Goal: Task Accomplishment & Management: Use online tool/utility

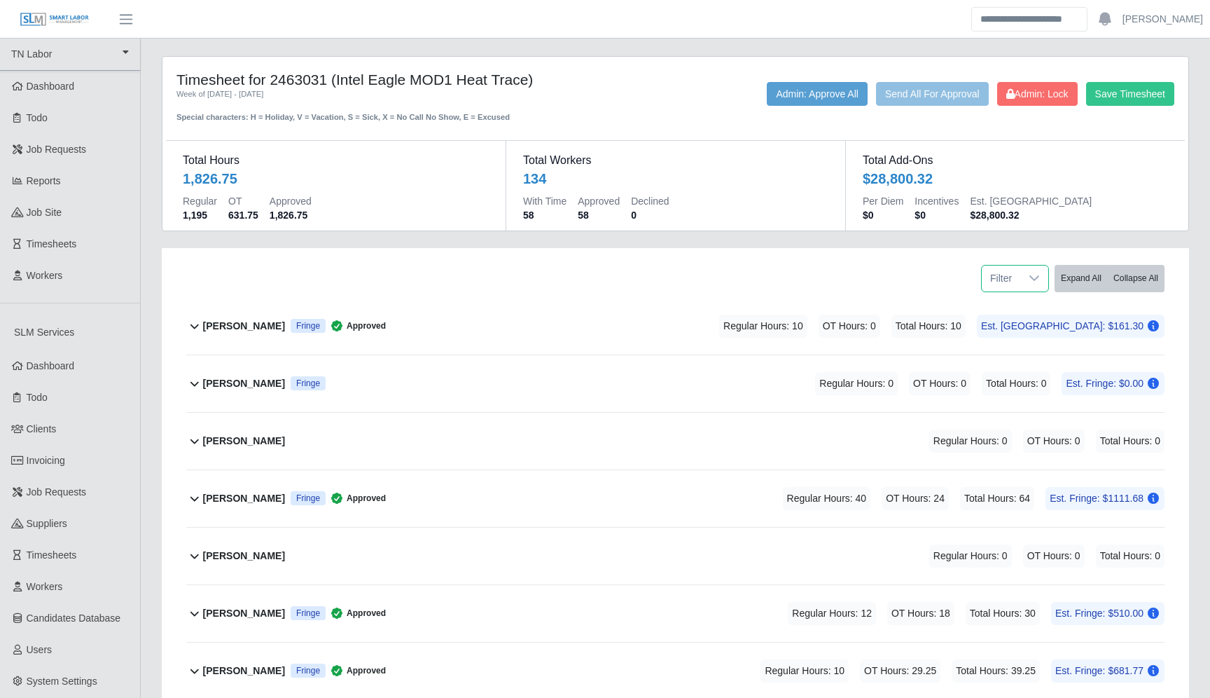
click at [1001, 281] on span "Filter" at bounding box center [1001, 278] width 39 height 26
click at [242, 325] on b "[PERSON_NAME]" at bounding box center [244, 326] width 82 height 15
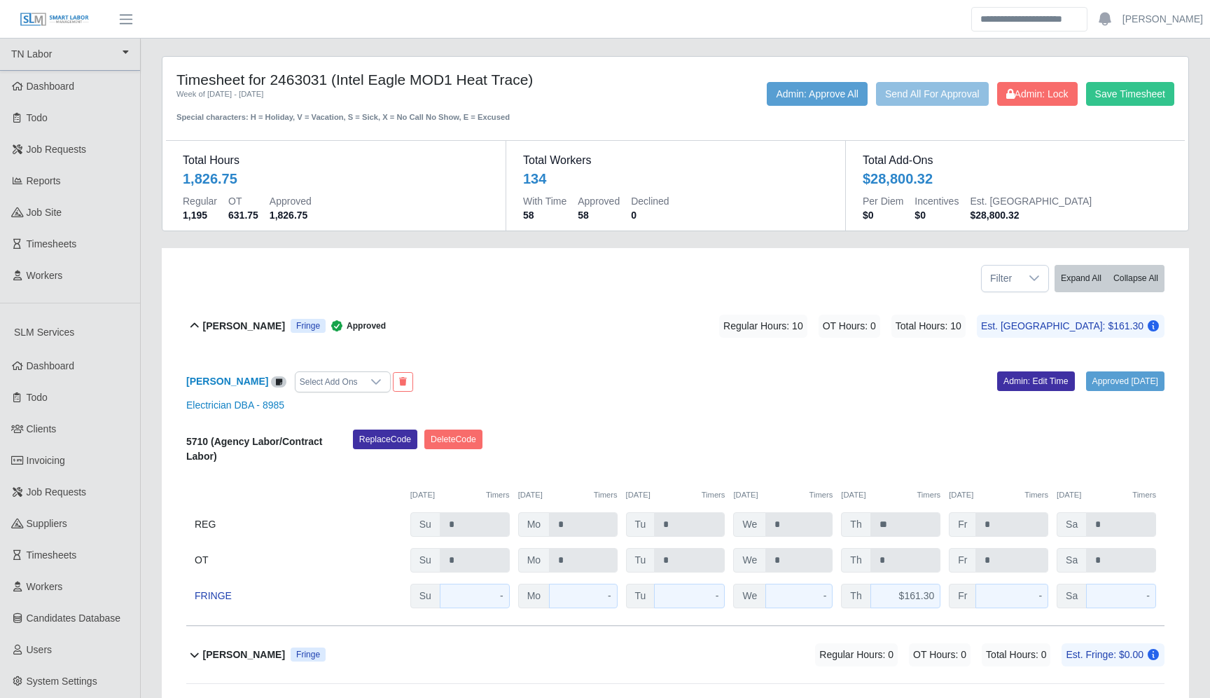
click at [242, 325] on b "[PERSON_NAME]" at bounding box center [244, 326] width 82 height 15
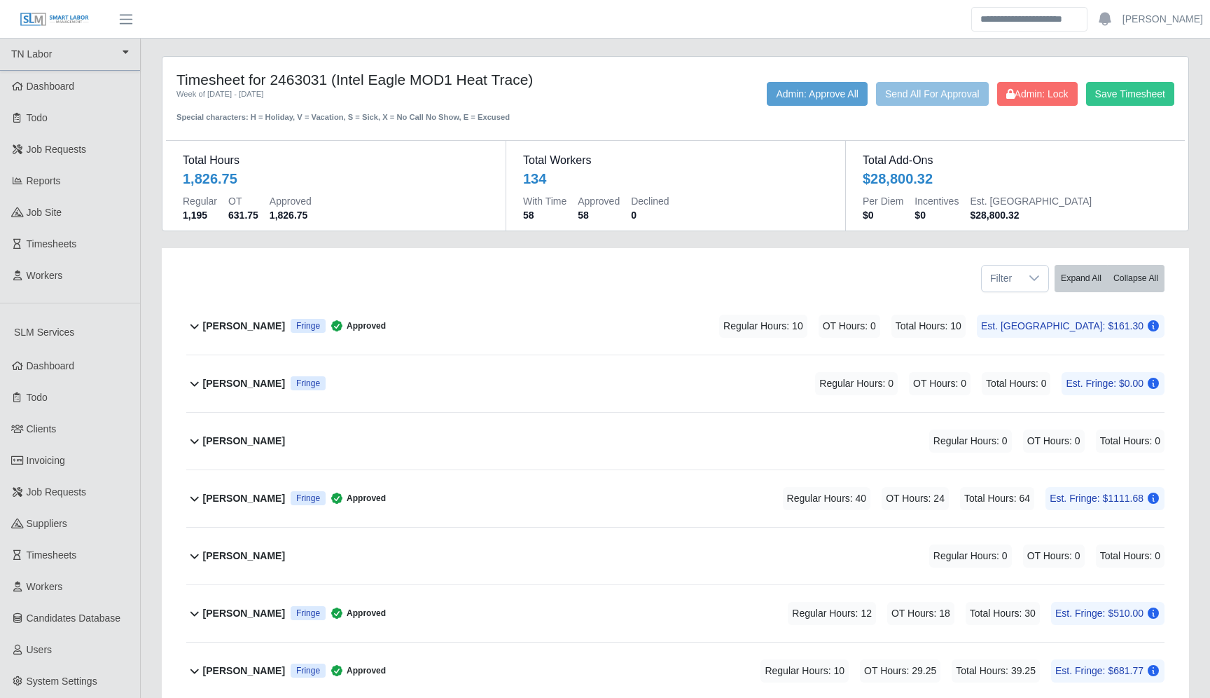
click at [242, 325] on b "[PERSON_NAME]" at bounding box center [244, 326] width 82 height 15
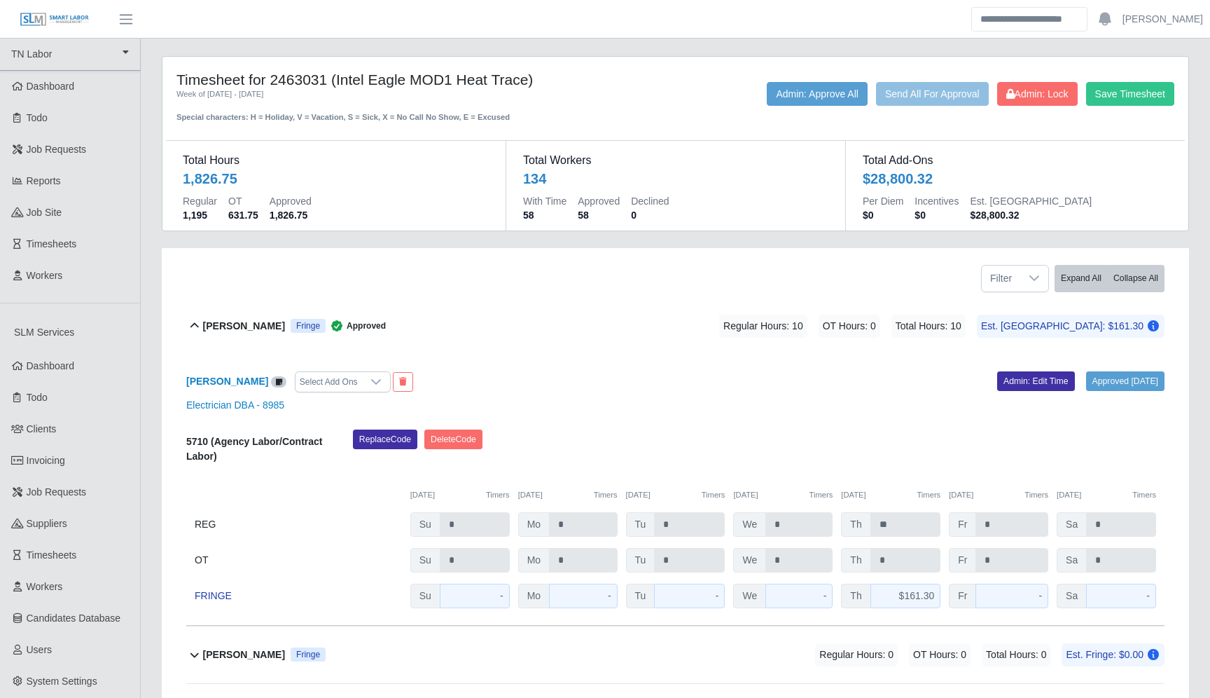
click at [242, 325] on b "[PERSON_NAME]" at bounding box center [244, 326] width 82 height 15
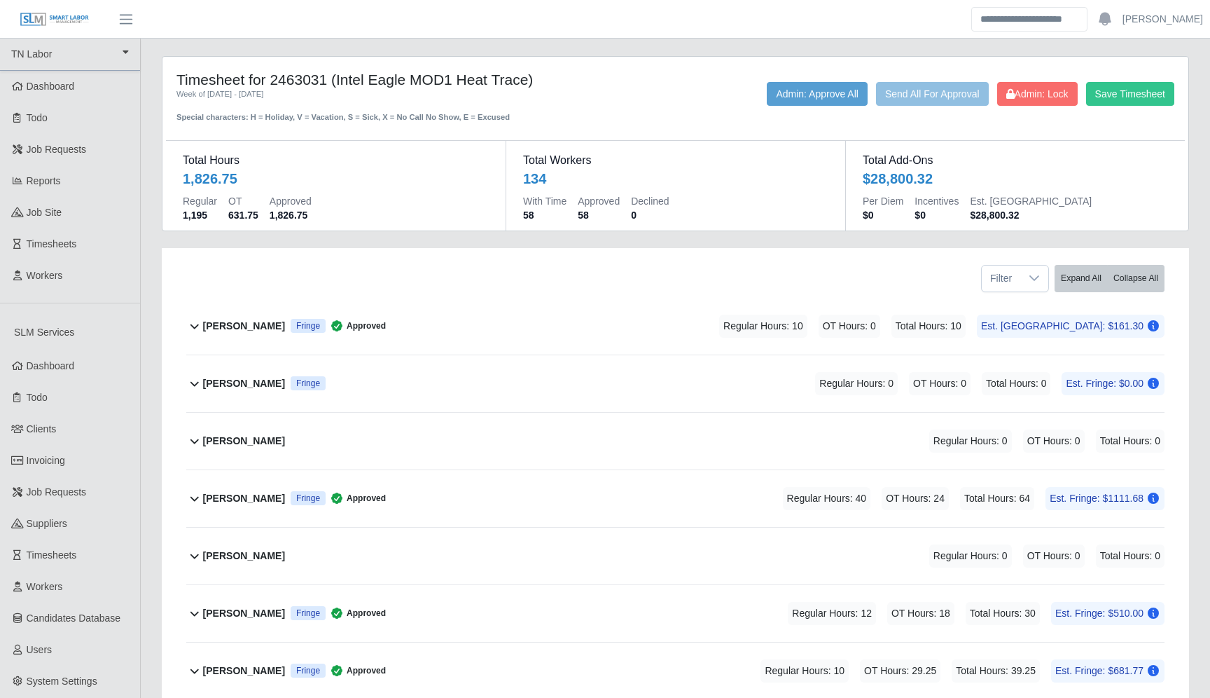
click at [242, 325] on b "[PERSON_NAME]" at bounding box center [244, 326] width 82 height 15
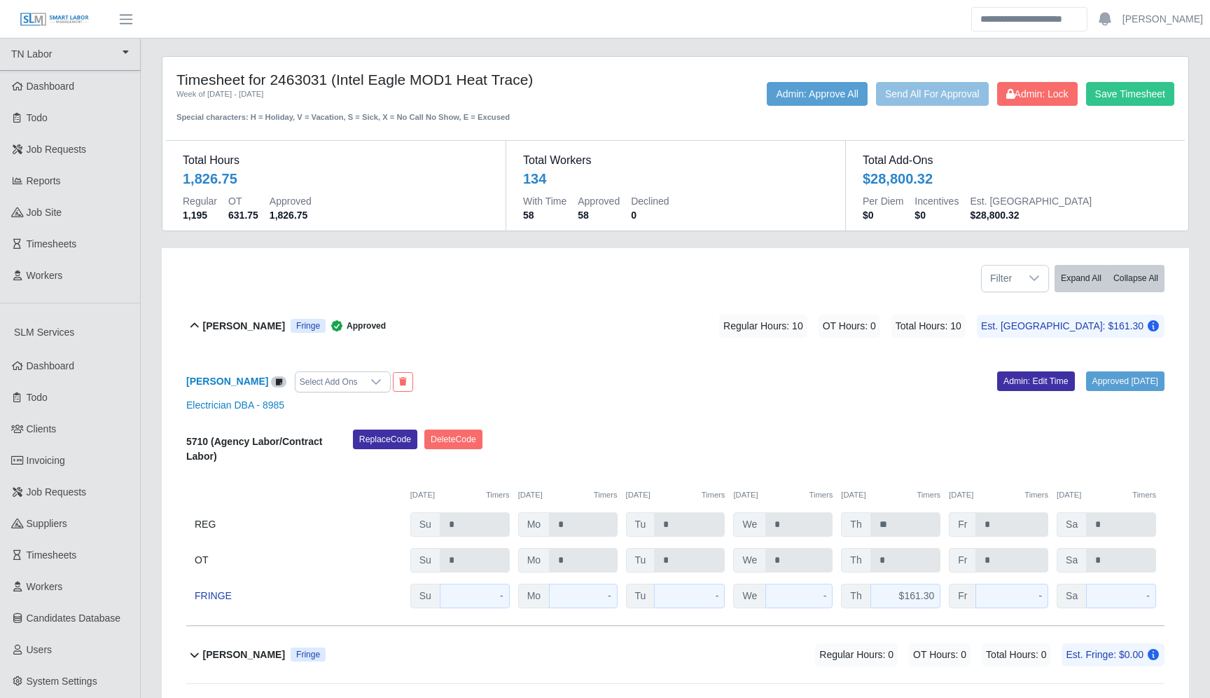
click at [247, 326] on b "[PERSON_NAME]" at bounding box center [244, 326] width 82 height 15
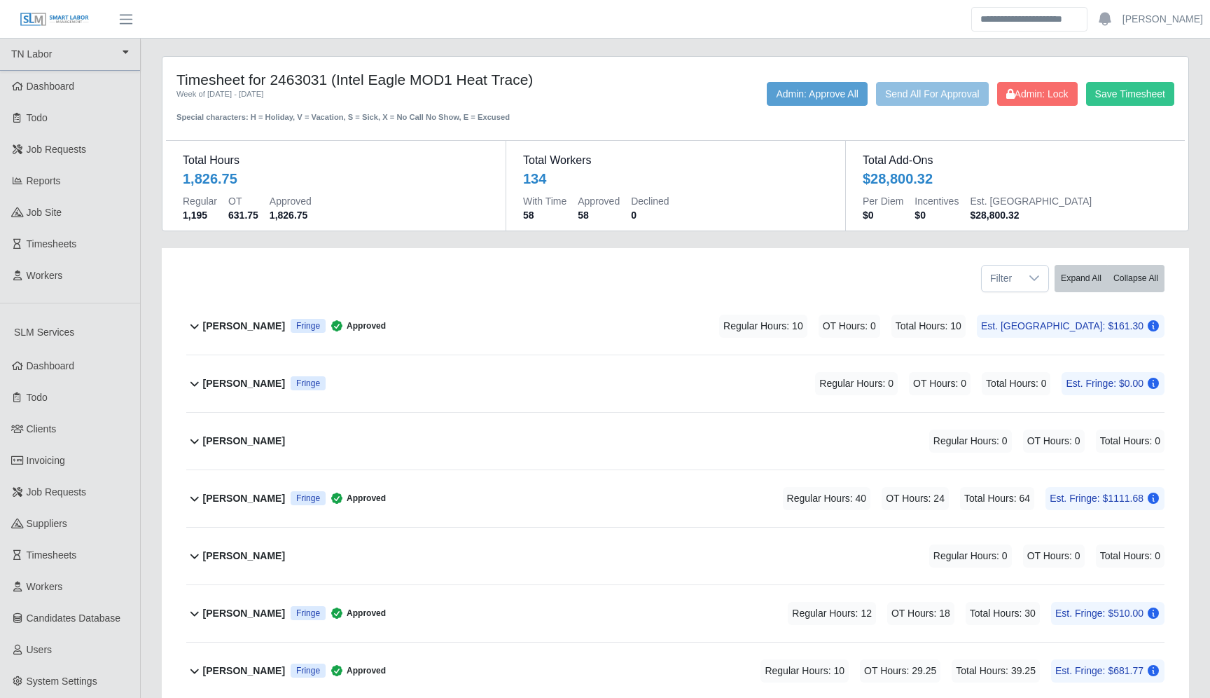
click at [285, 385] on b "[PERSON_NAME]" at bounding box center [244, 383] width 82 height 15
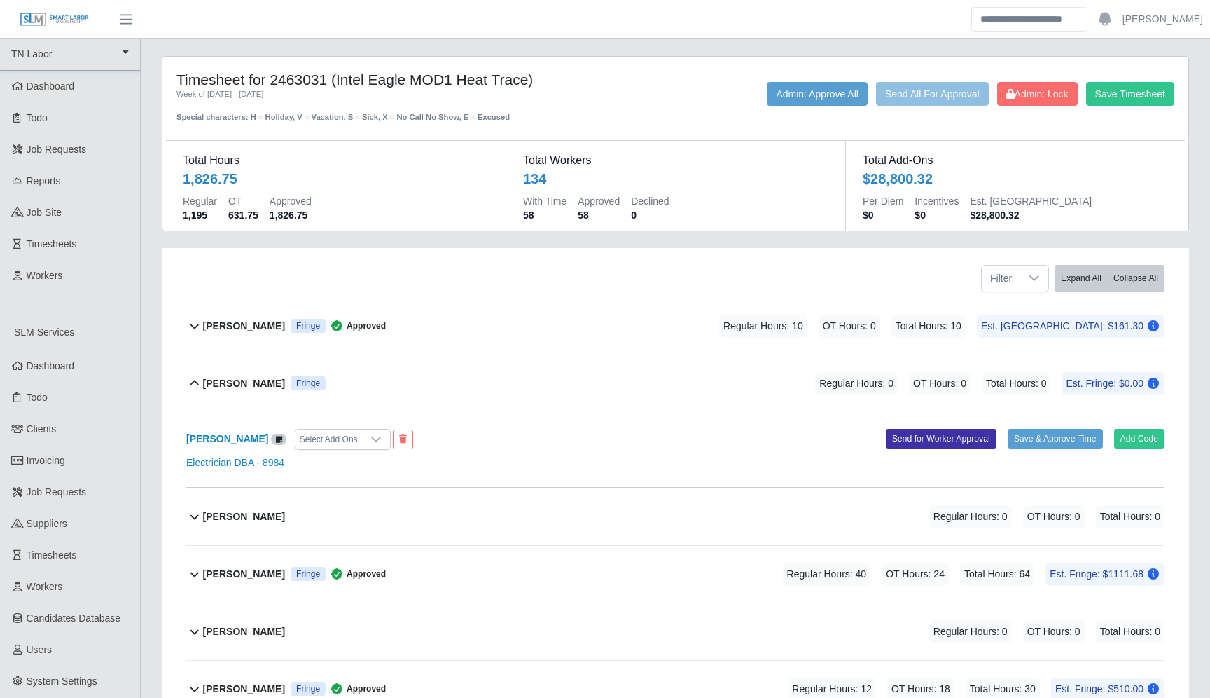
click at [285, 385] on b "[PERSON_NAME]" at bounding box center [244, 383] width 82 height 15
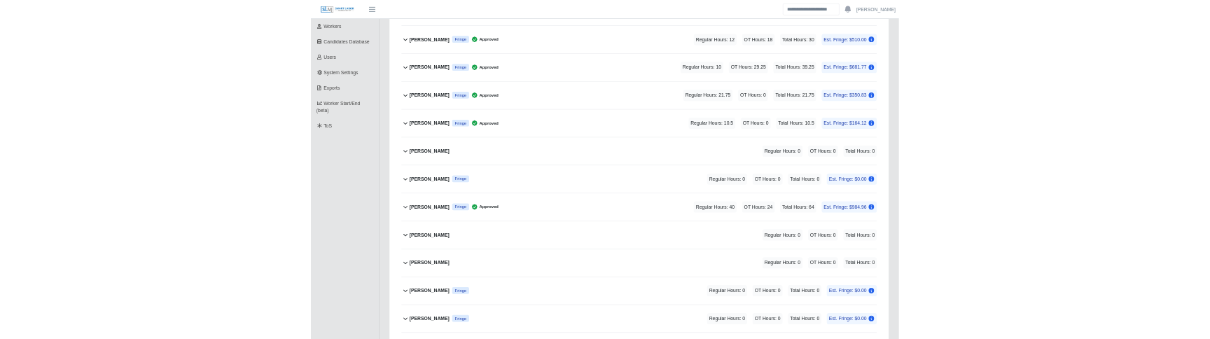
scroll to position [548, 0]
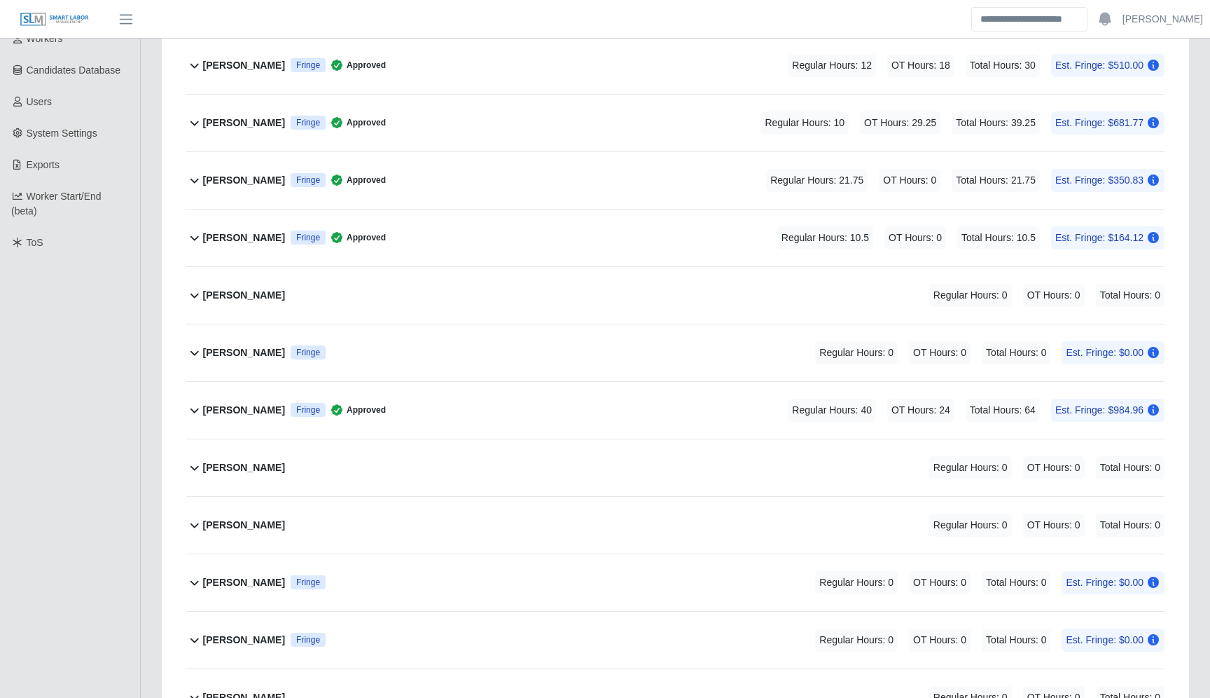
click at [249, 179] on b "[PERSON_NAME]" at bounding box center [244, 180] width 82 height 15
